Goal: Information Seeking & Learning: Learn about a topic

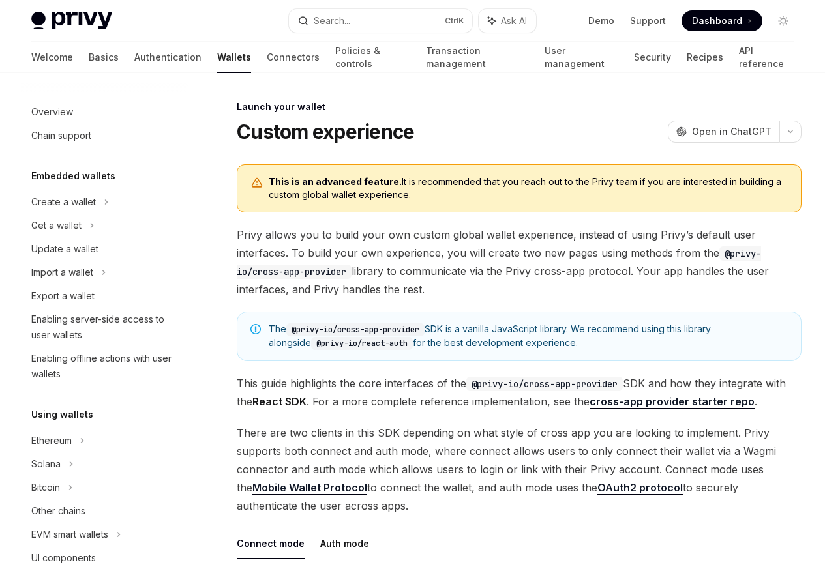
scroll to position [597, 0]
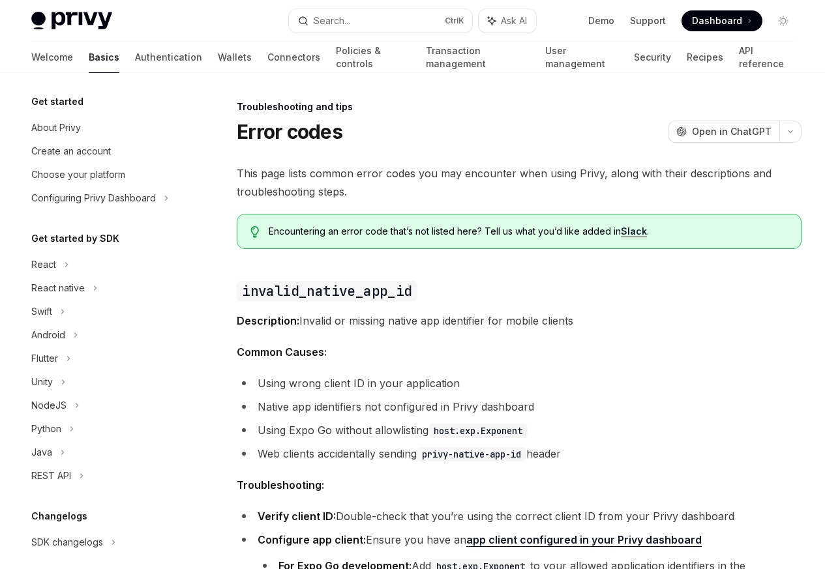
scroll to position [124, 0]
